Goal: Check status: Check status

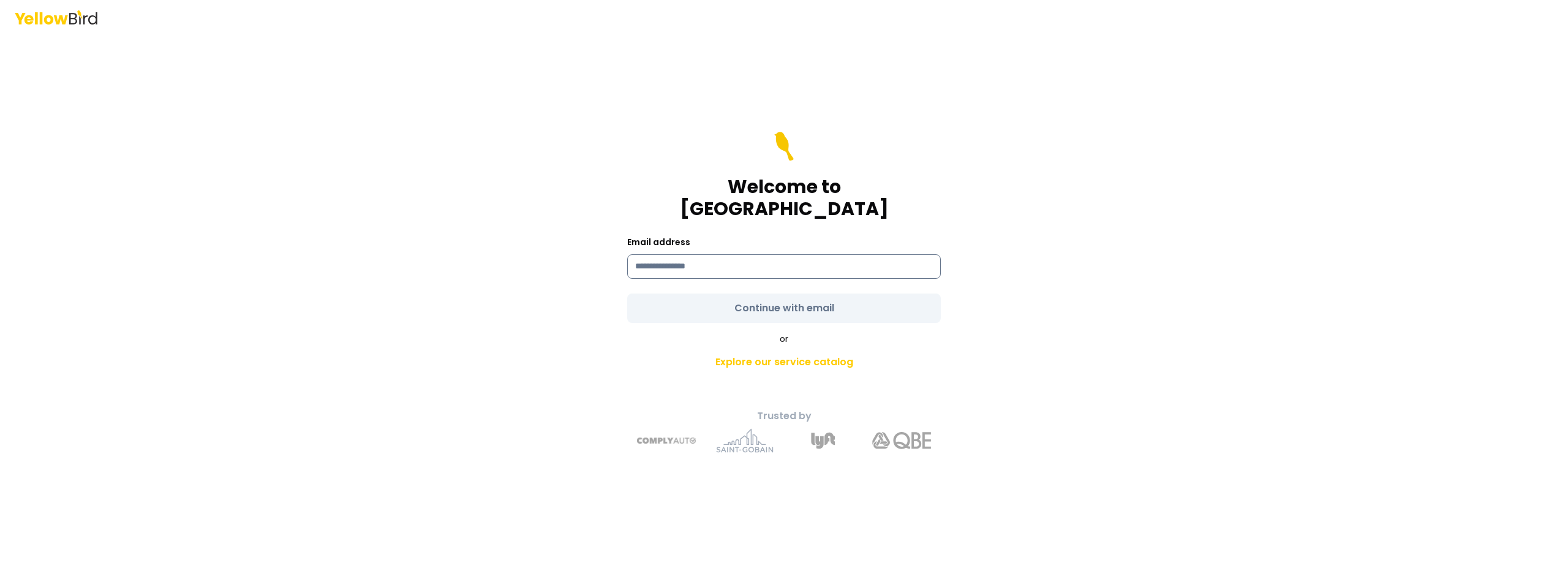
click at [734, 254] on input at bounding box center [784, 266] width 313 height 24
type input "**********"
click at [723, 310] on form "**********" at bounding box center [784, 227] width 313 height 191
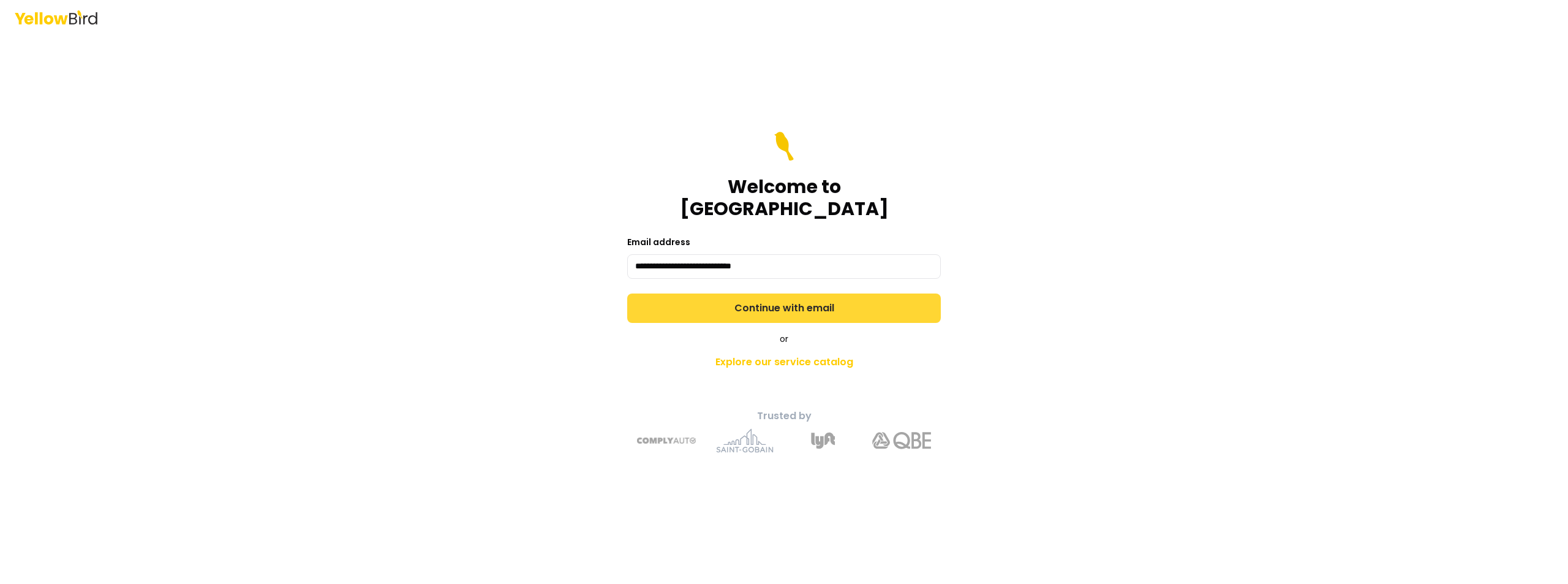
click at [718, 294] on button "Continue with email" at bounding box center [784, 308] width 313 height 29
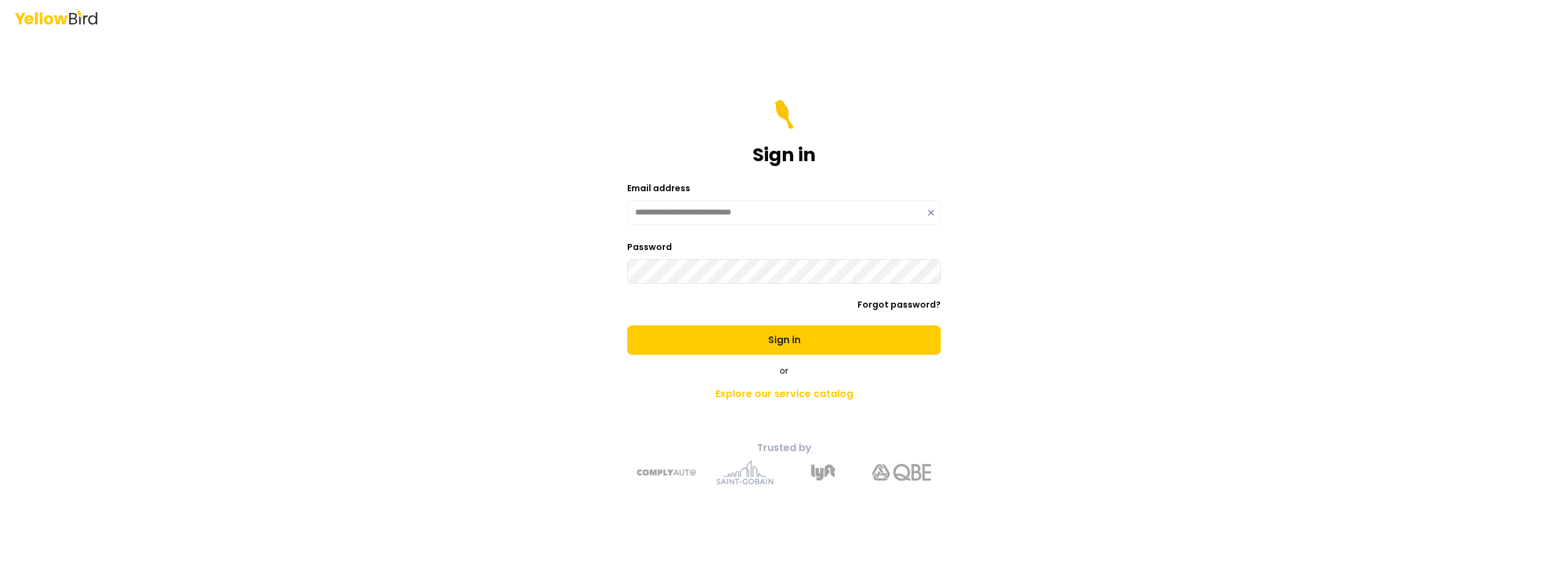
click at [628, 325] on button "Sign in" at bounding box center [784, 340] width 313 height 29
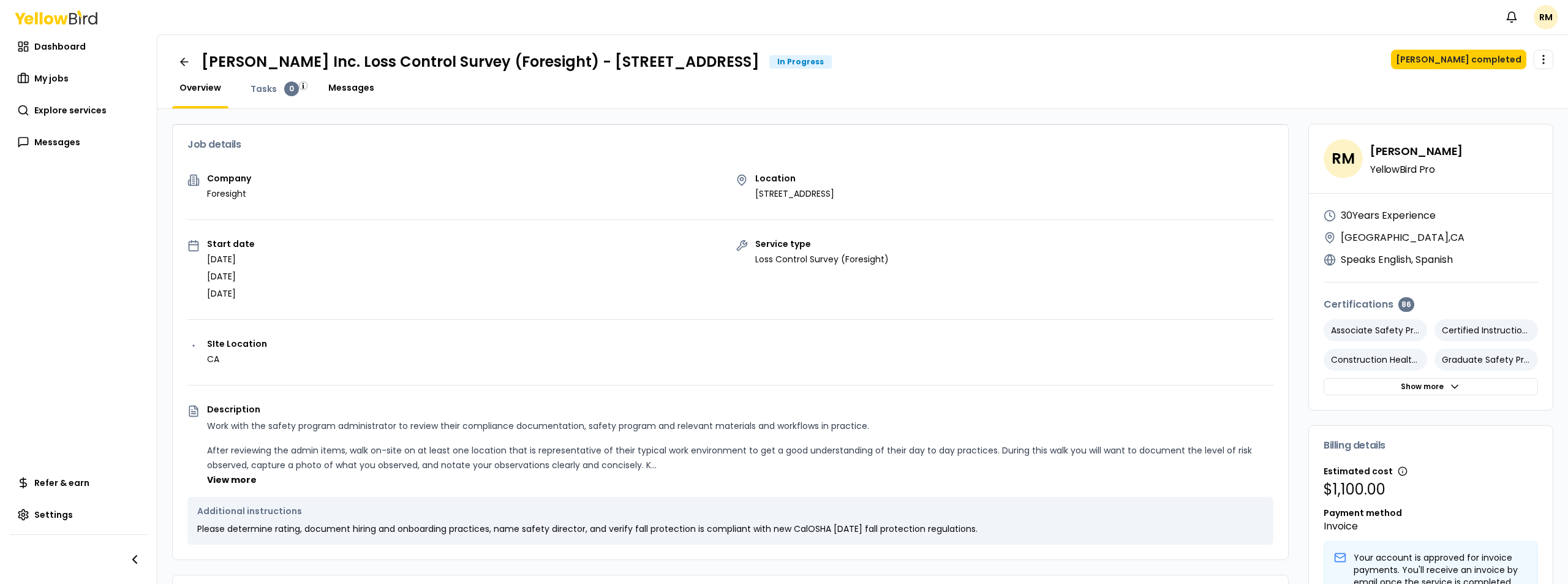
click at [337, 89] on span "Messages" at bounding box center [351, 88] width 46 height 13
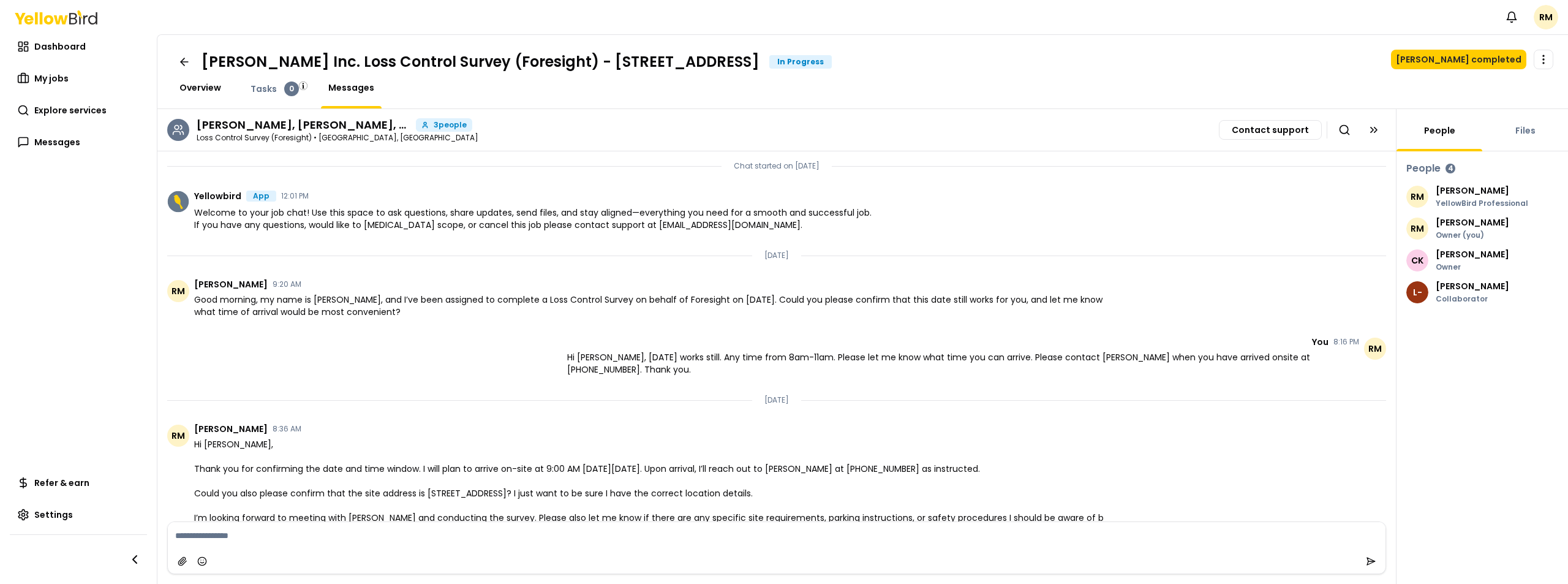
click at [203, 85] on span "Overview" at bounding box center [200, 88] width 42 height 13
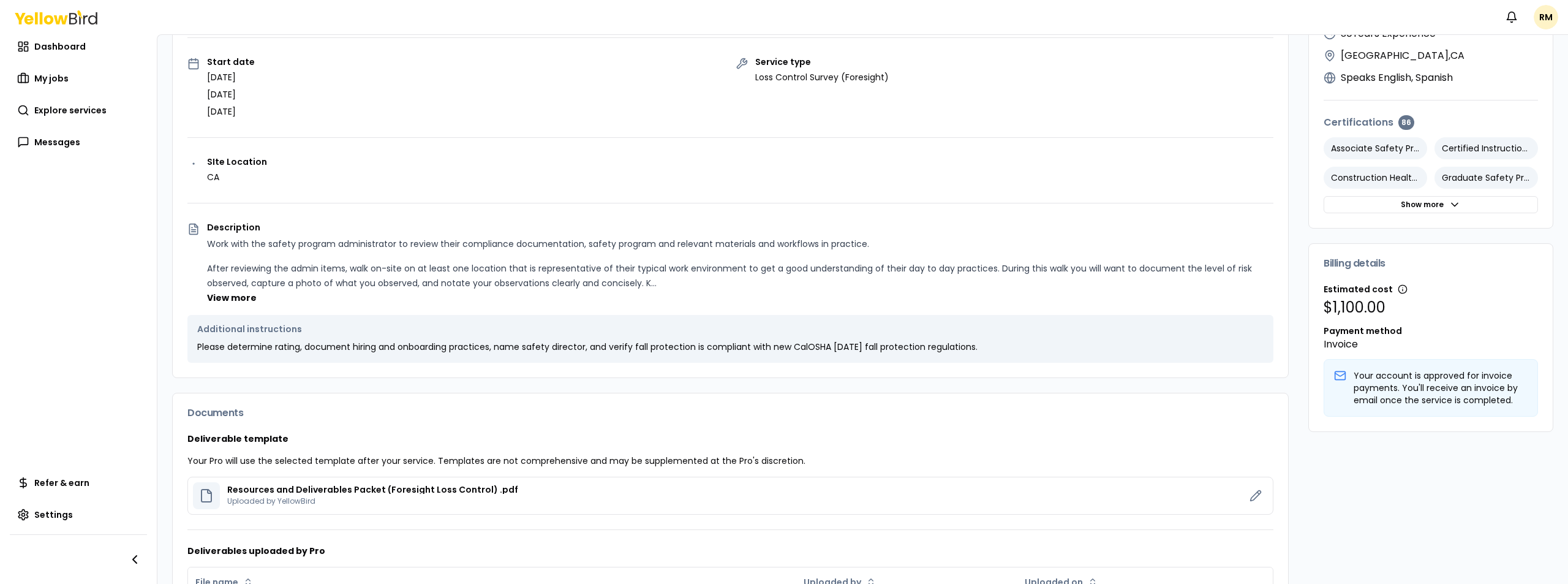
scroll to position [183, 0]
click at [1362, 204] on button "Show more" at bounding box center [1431, 203] width 215 height 17
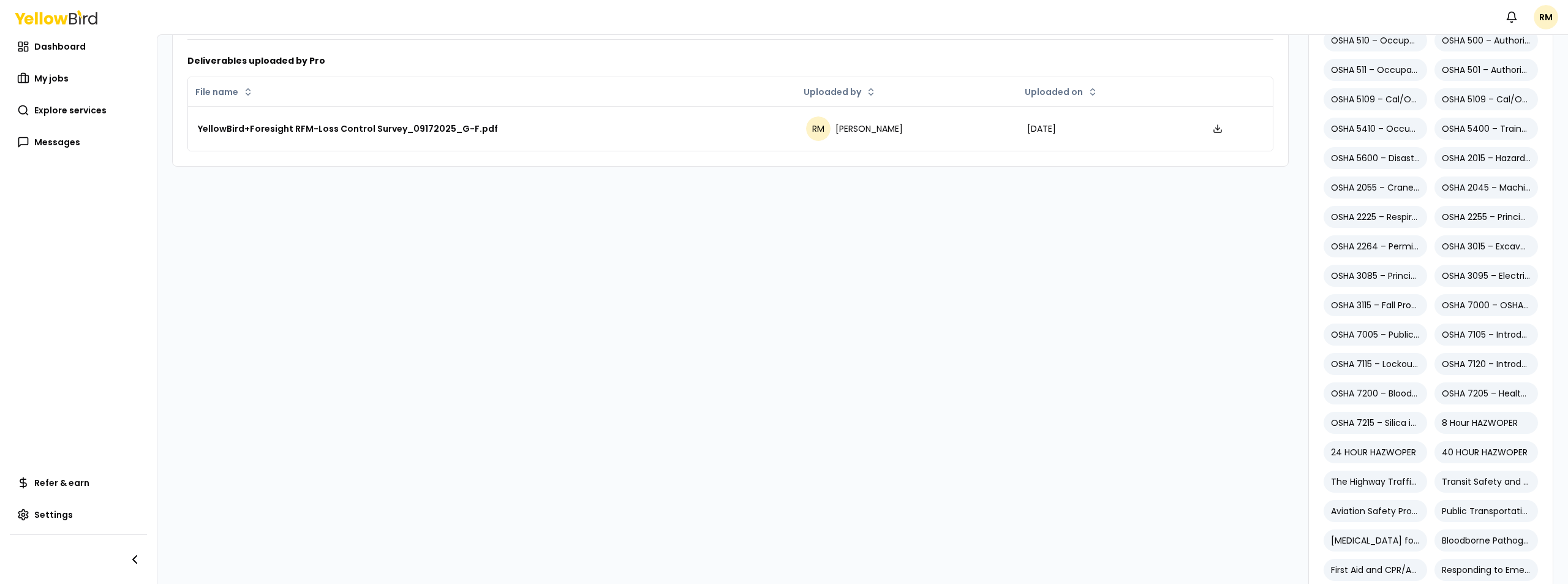
scroll to position [674, 0]
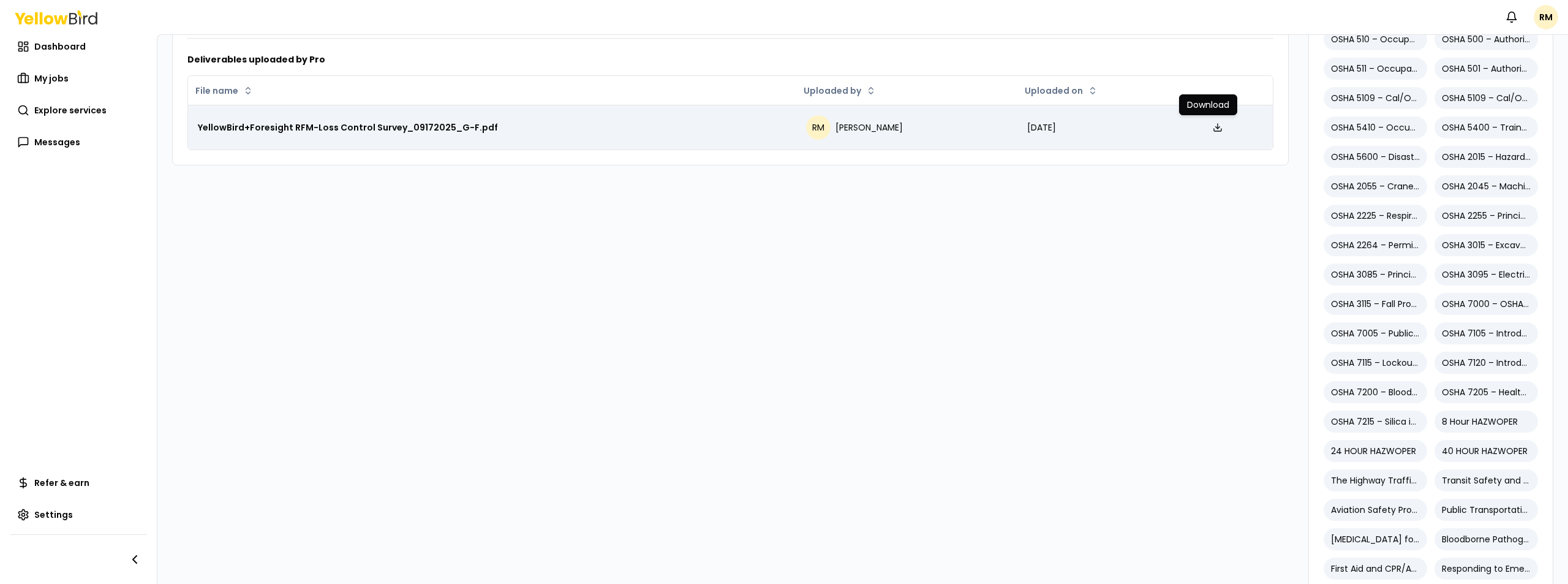
click at [1213, 127] on icon at bounding box center [1218, 128] width 10 height 10
